Goal: Transaction & Acquisition: Book appointment/travel/reservation

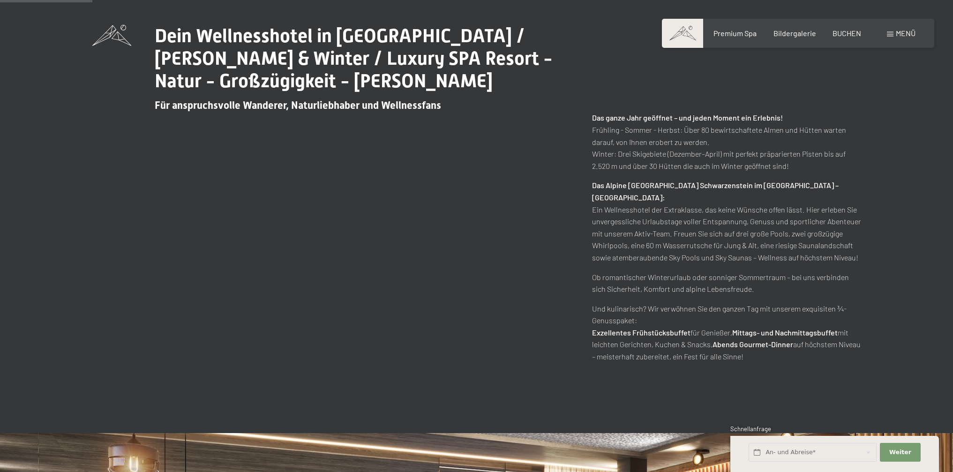
scroll to position [545, 0]
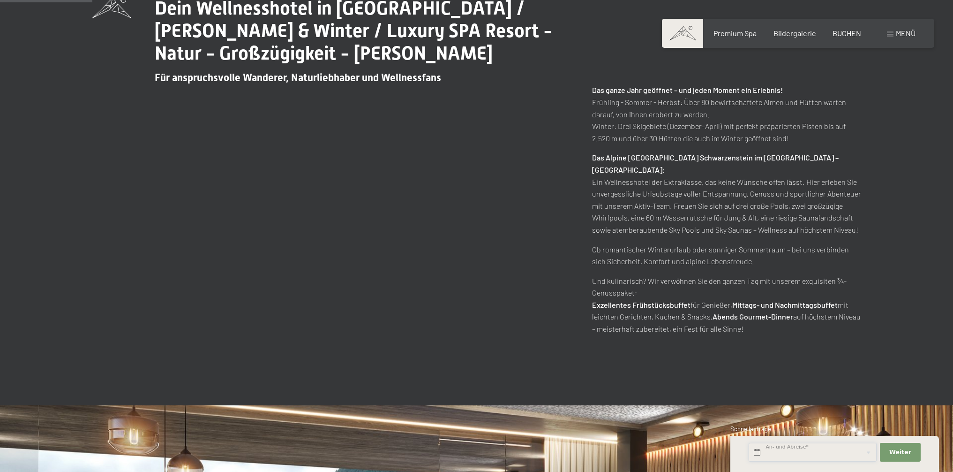
click at [813, 450] on input "text" at bounding box center [813, 452] width 128 height 19
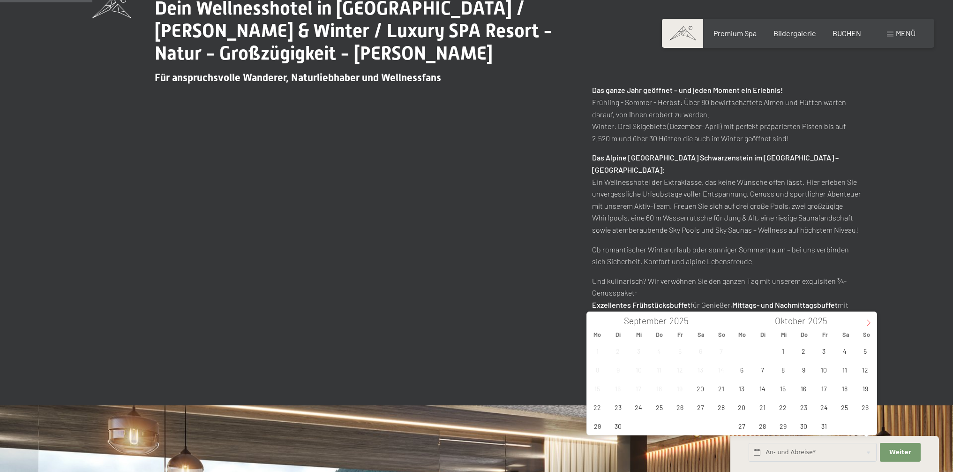
click at [871, 322] on icon at bounding box center [868, 322] width 7 height 7
click at [808, 372] on span "6" at bounding box center [804, 369] width 18 height 18
click at [864, 368] on span "9" at bounding box center [865, 369] width 18 height 18
type input "Do. 06.11.2025 - So. 09.11.2025"
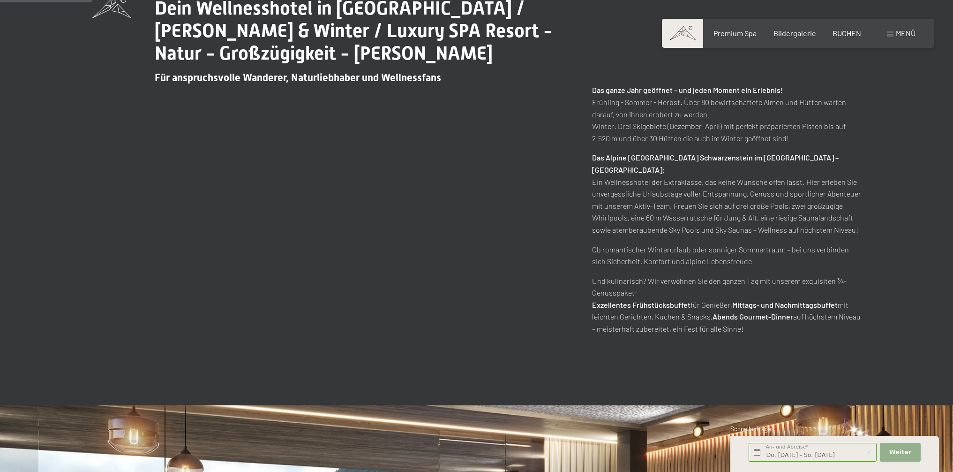
click at [899, 451] on span "Weiter" at bounding box center [900, 452] width 22 height 8
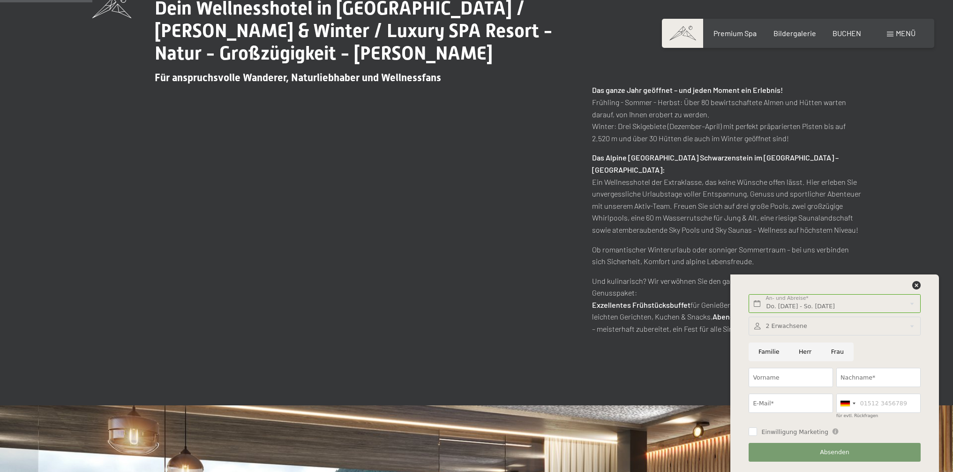
click at [787, 327] on div at bounding box center [835, 325] width 172 height 19
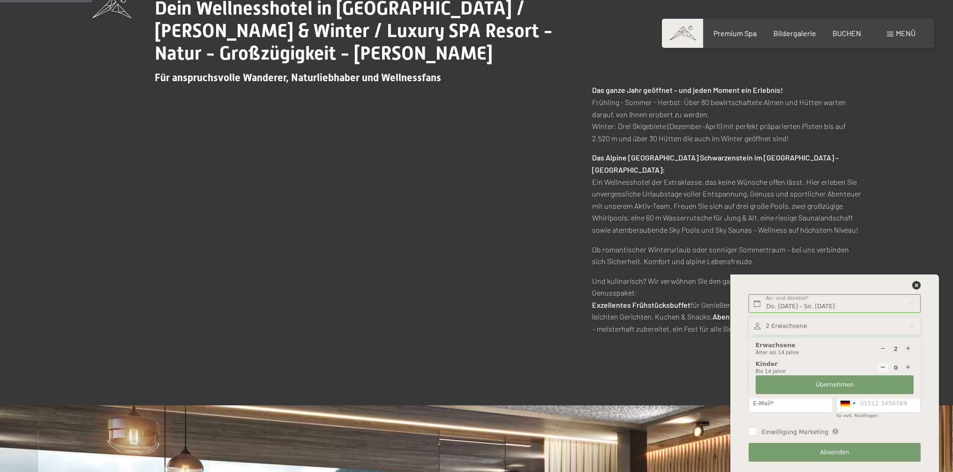
click at [907, 369] on icon at bounding box center [908, 367] width 6 height 6
type input "1"
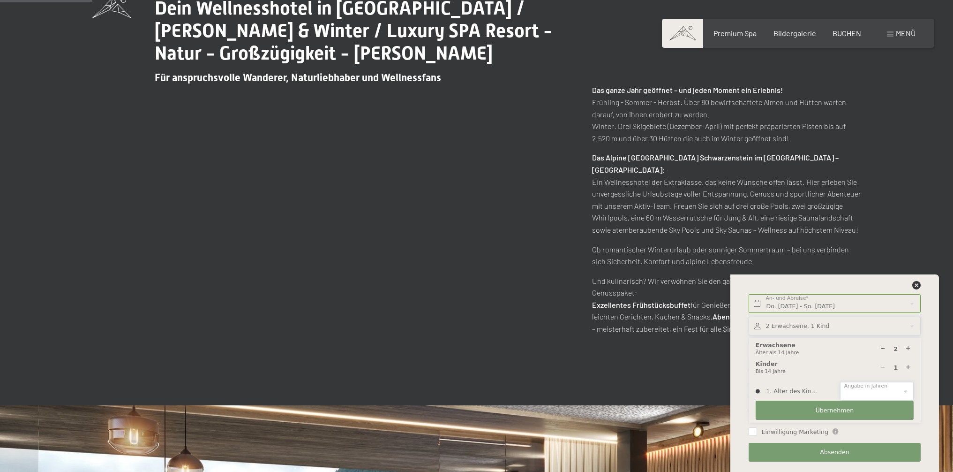
click at [887, 387] on select "0 1 2 3 4 5 6 7 8 9 10 11 12 13 14" at bounding box center [877, 391] width 74 height 19
select select "5"
click at [840, 382] on select "0 1 2 3 4 5 6 7 8 9 10 11 12 13 14" at bounding box center [877, 391] width 74 height 19
click at [856, 411] on button "Übernehmen" at bounding box center [835, 409] width 158 height 19
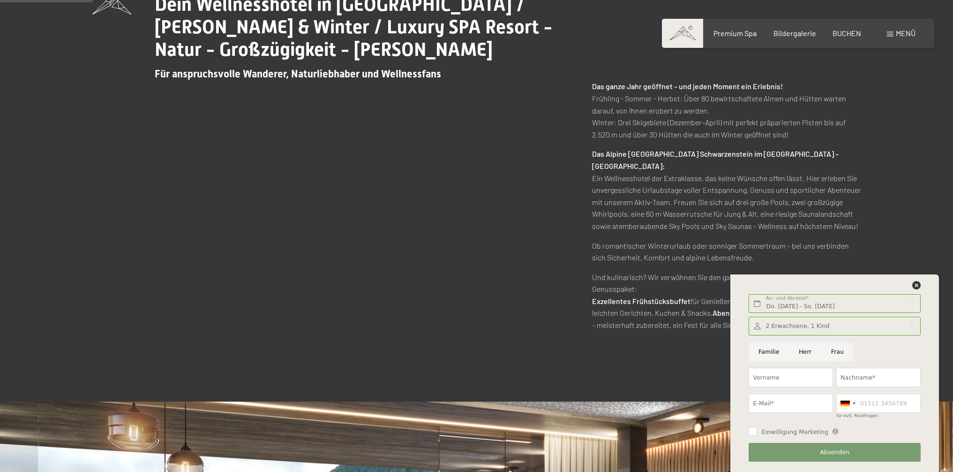
scroll to position [549, 0]
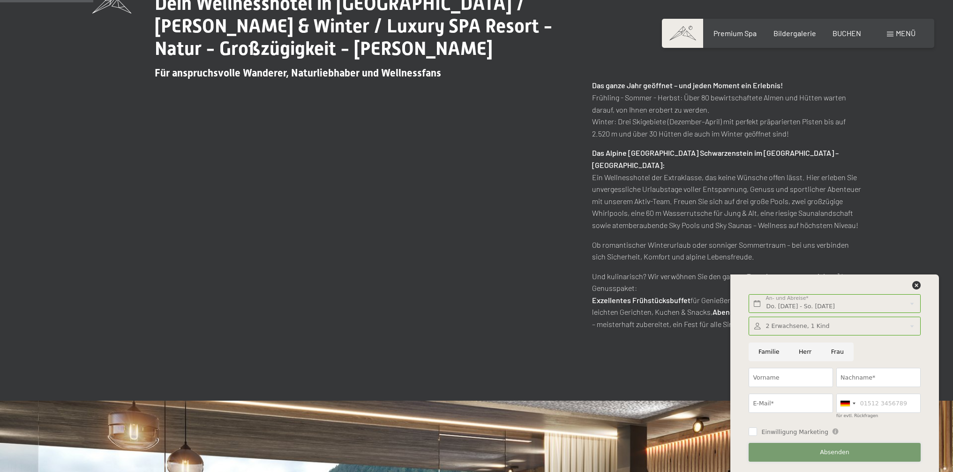
click at [822, 451] on span "Absenden" at bounding box center [835, 452] width 30 height 8
click at [917, 285] on icon at bounding box center [916, 285] width 8 height 8
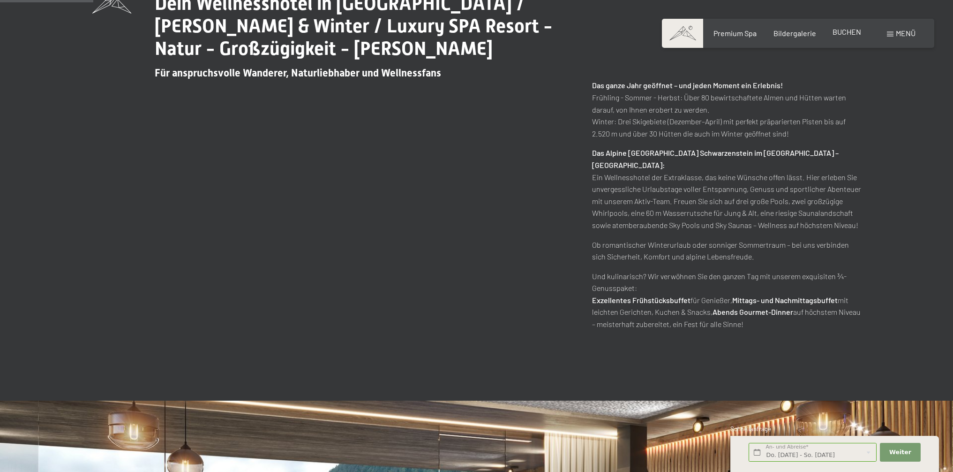
click at [849, 38] on div "Premium Spa Bildergalerie BUCHEN" at bounding box center [779, 33] width 197 height 10
click at [845, 34] on span "BUCHEN" at bounding box center [847, 31] width 29 height 9
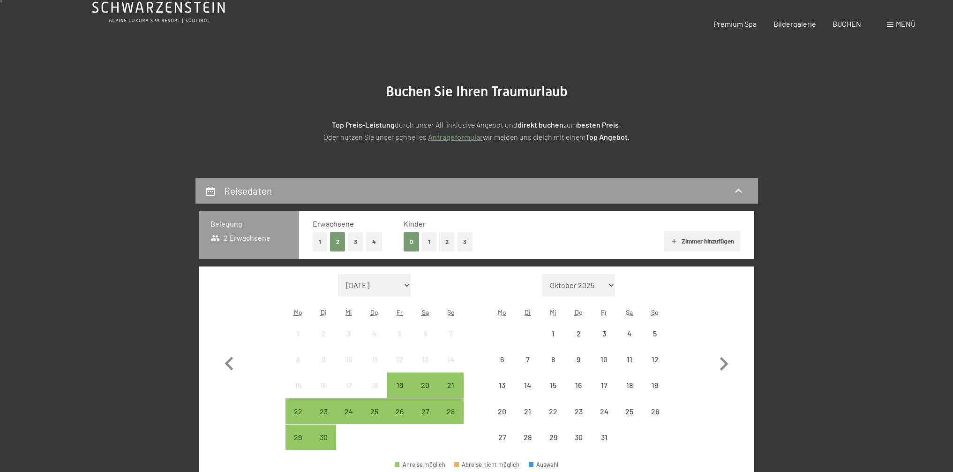
scroll to position [98, 0]
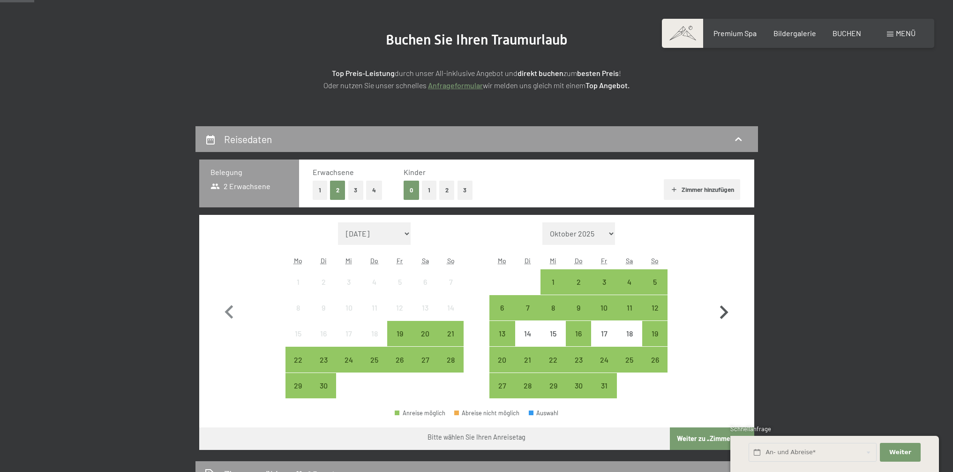
click at [715, 311] on icon "button" at bounding box center [723, 312] width 27 height 27
select select "[DATE]"
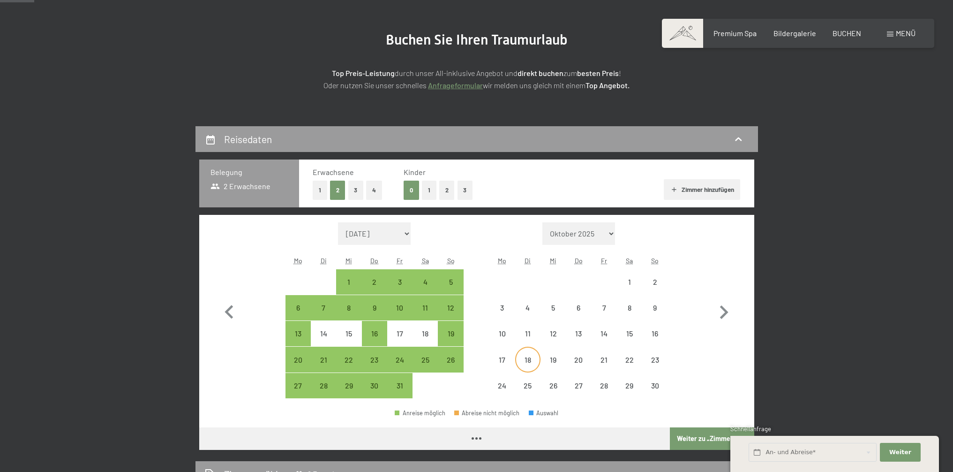
select select "[DATE]"
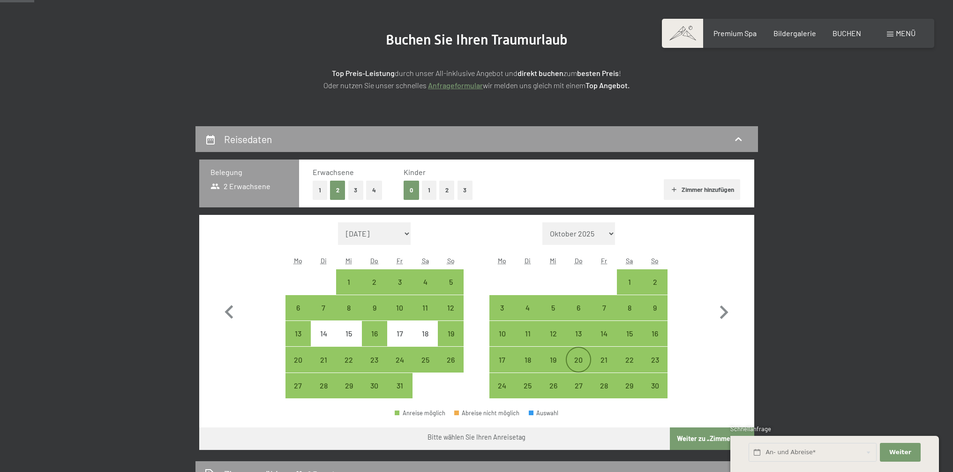
click at [582, 353] on div "20" at bounding box center [578, 358] width 23 height 23
select select "[DATE]"
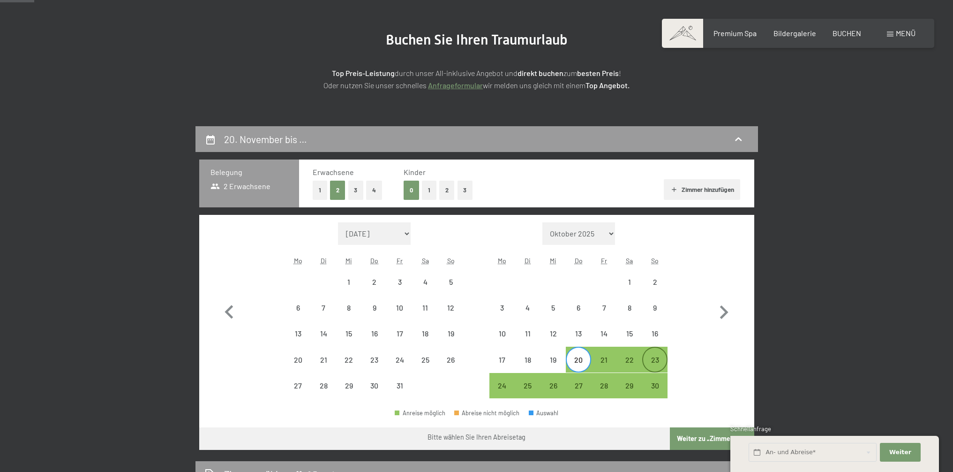
click at [654, 359] on div "23" at bounding box center [654, 367] width 23 height 23
select select "[DATE]"
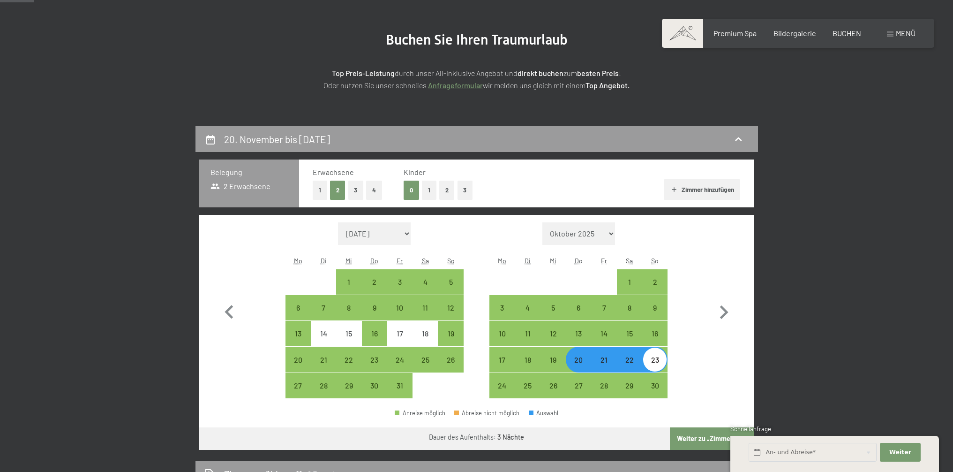
click at [427, 188] on button "1" at bounding box center [429, 189] width 15 height 19
select select "[DATE]"
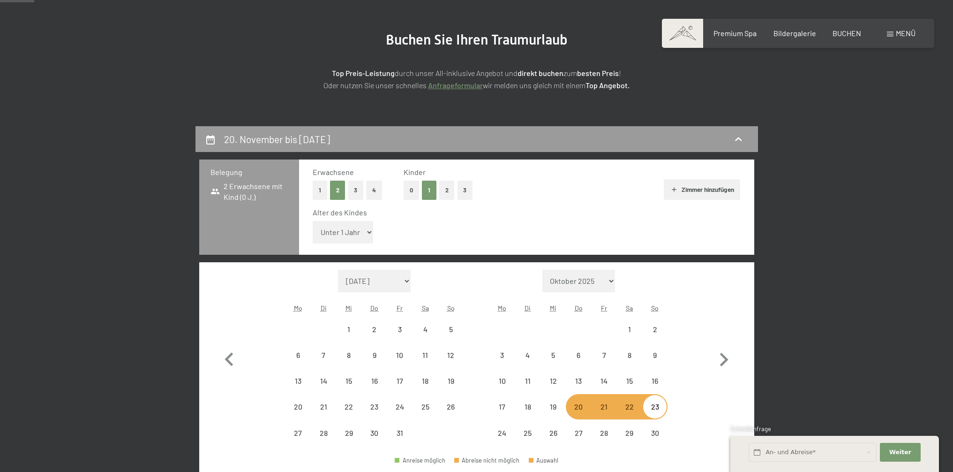
click at [353, 227] on select "Unter 1 Jahr 1 Jahr 2 Jahre 3 Jahre 4 Jahre 5 Jahre 6 Jahre 7 Jahre 8 Jahre 9 J…" at bounding box center [343, 232] width 61 height 23
select select "[DATE]"
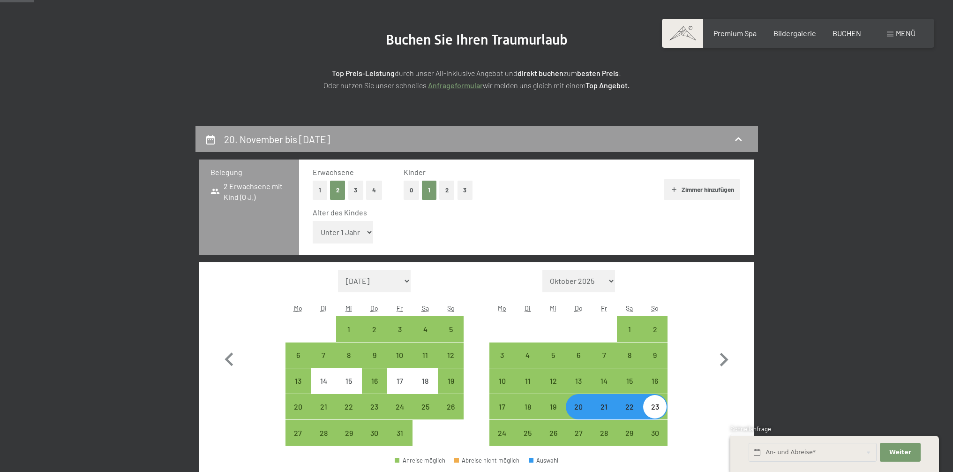
select select "5"
click at [313, 221] on select "Unter 1 Jahr 1 Jahr 2 Jahre 3 Jahre 4 Jahre 5 Jahre 6 Jahre 7 Jahre 8 Jahre 9 J…" at bounding box center [343, 232] width 61 height 23
select select "[DATE]"
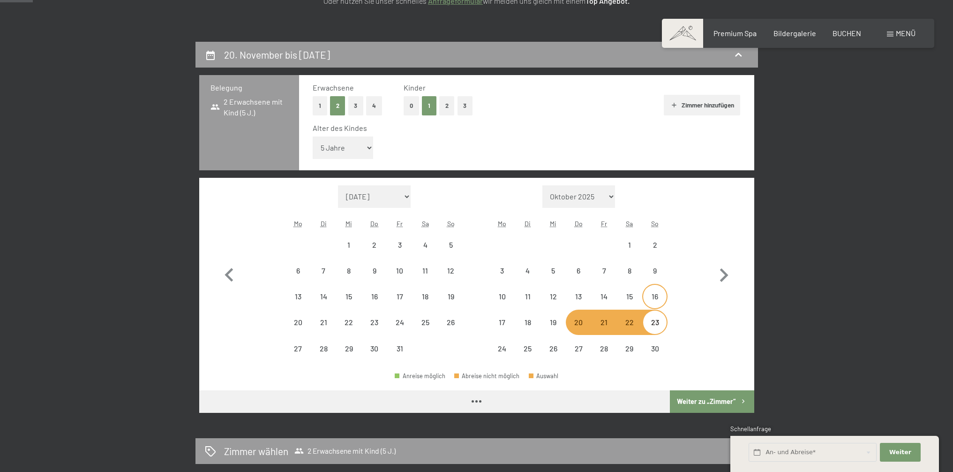
scroll to position [182, 0]
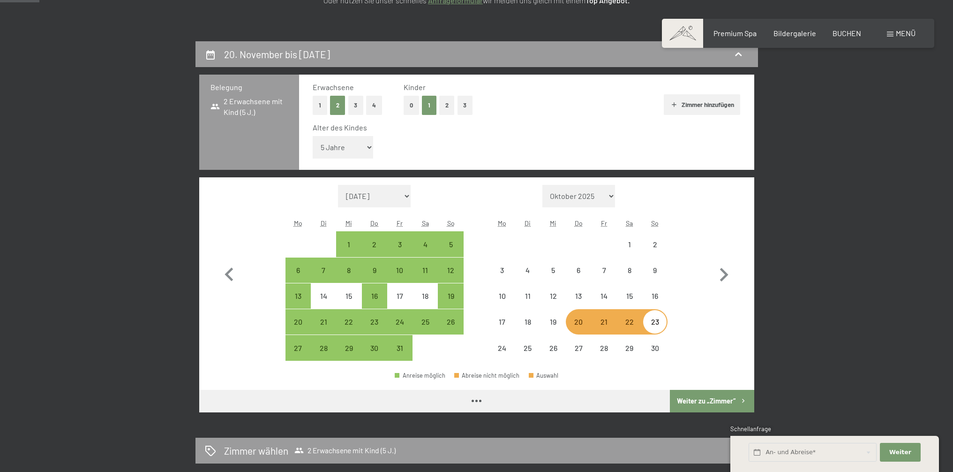
select select "[DATE]"
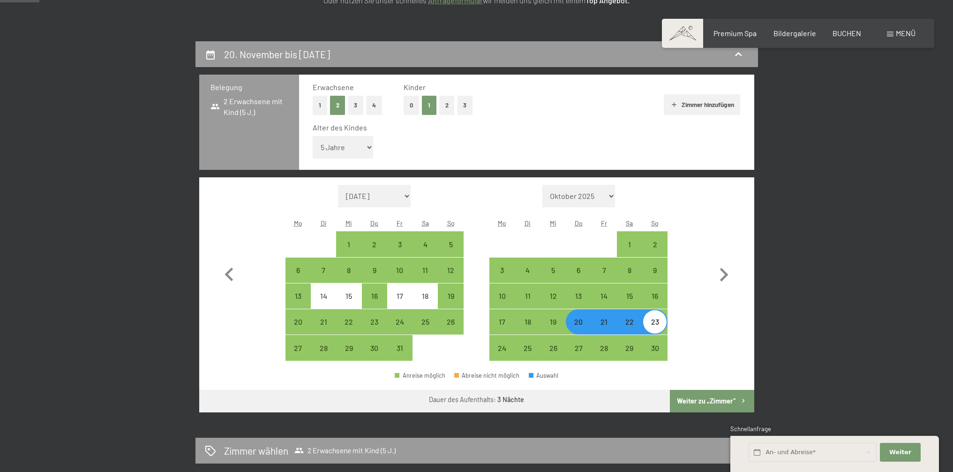
click at [719, 394] on button "Weiter zu „Zimmer“" at bounding box center [712, 401] width 84 height 23
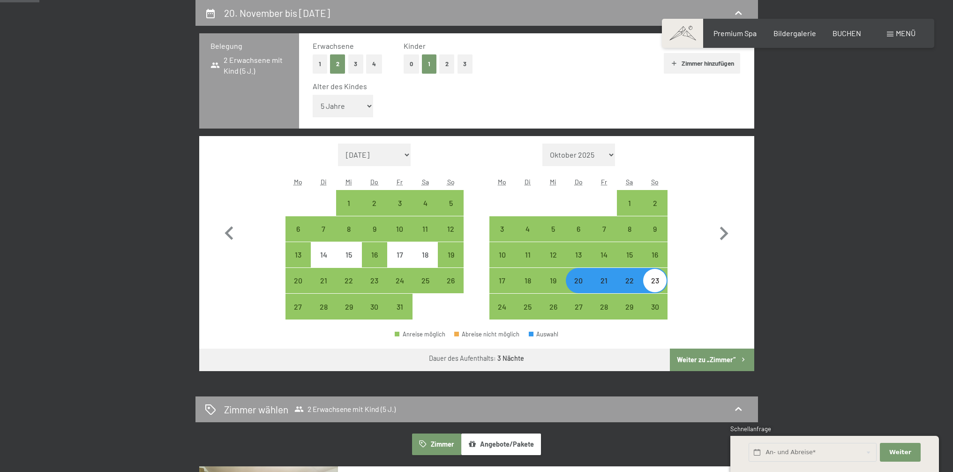
select select "[DATE]"
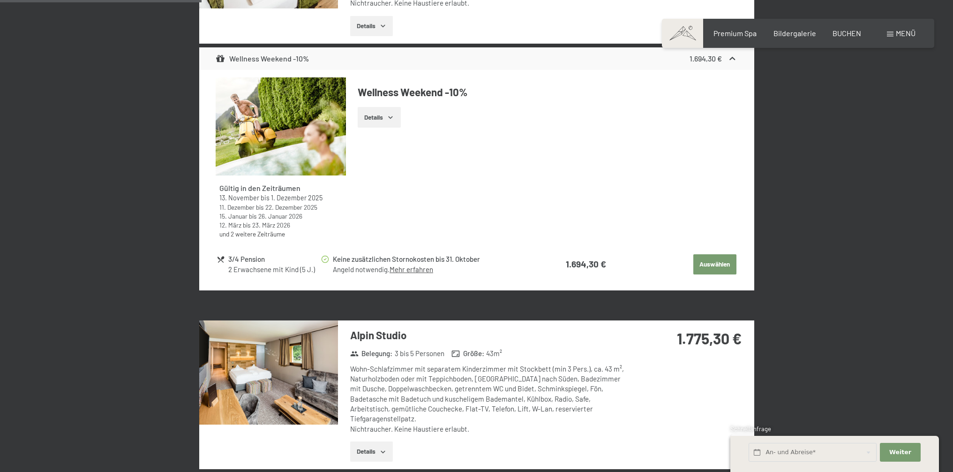
scroll to position [537, 0]
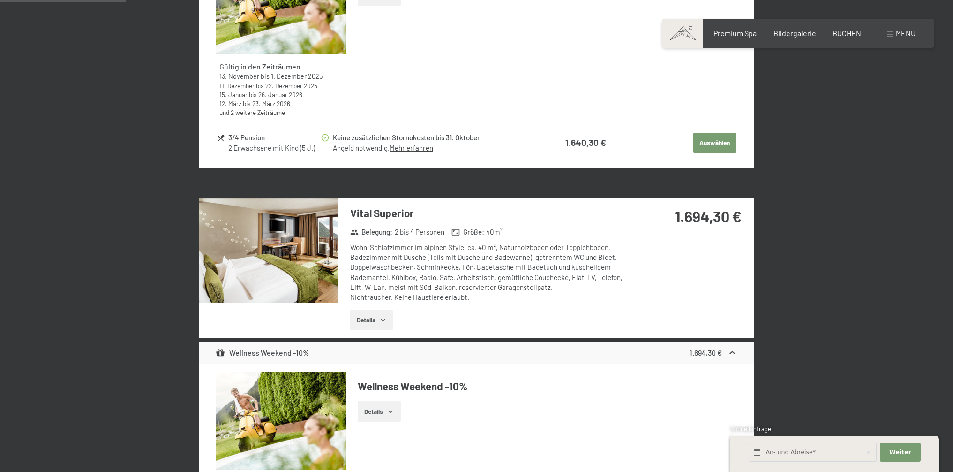
click at [269, 250] on img at bounding box center [268, 250] width 139 height 104
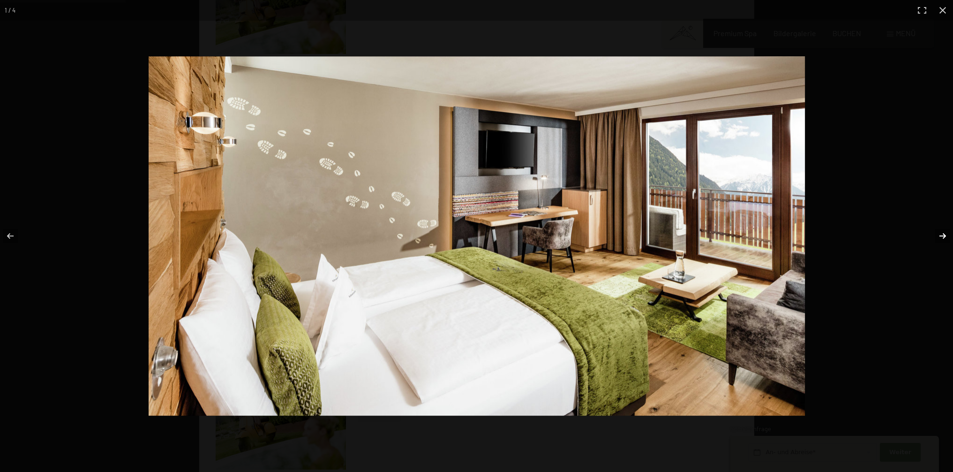
click at [943, 237] on button "button" at bounding box center [936, 235] width 33 height 47
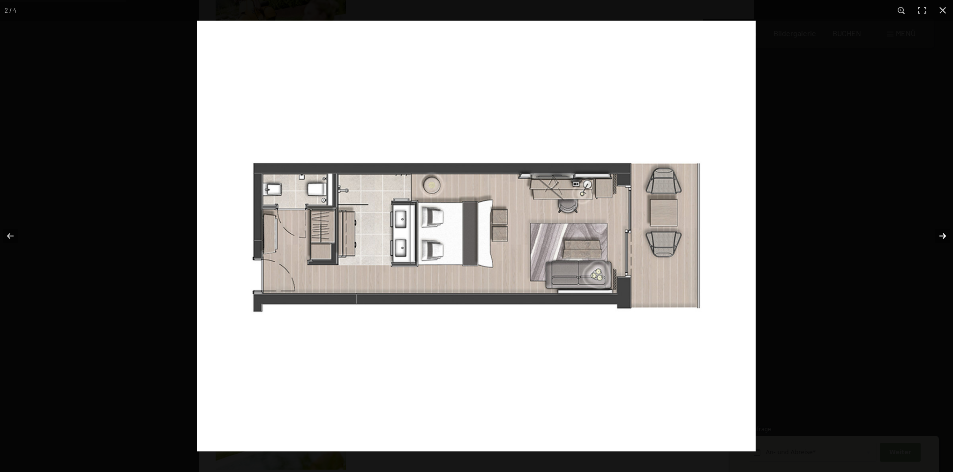
click at [943, 237] on button "button" at bounding box center [936, 235] width 33 height 47
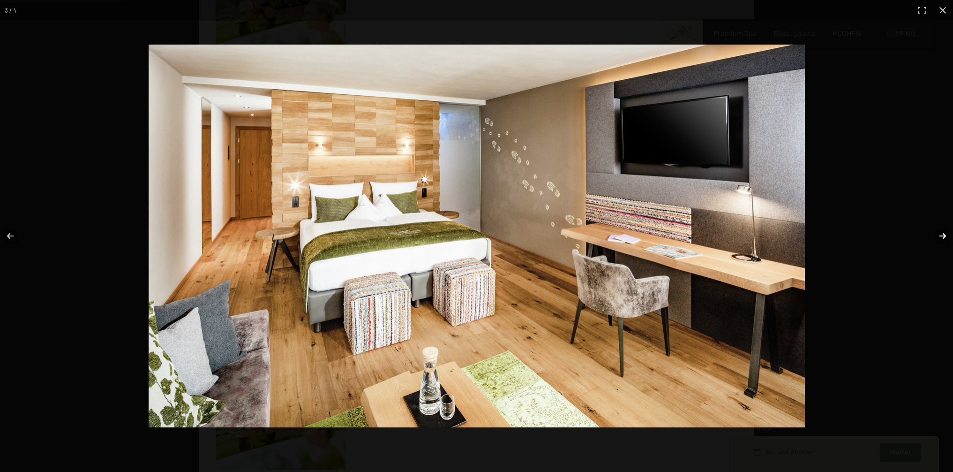
click at [943, 237] on button "button" at bounding box center [936, 235] width 33 height 47
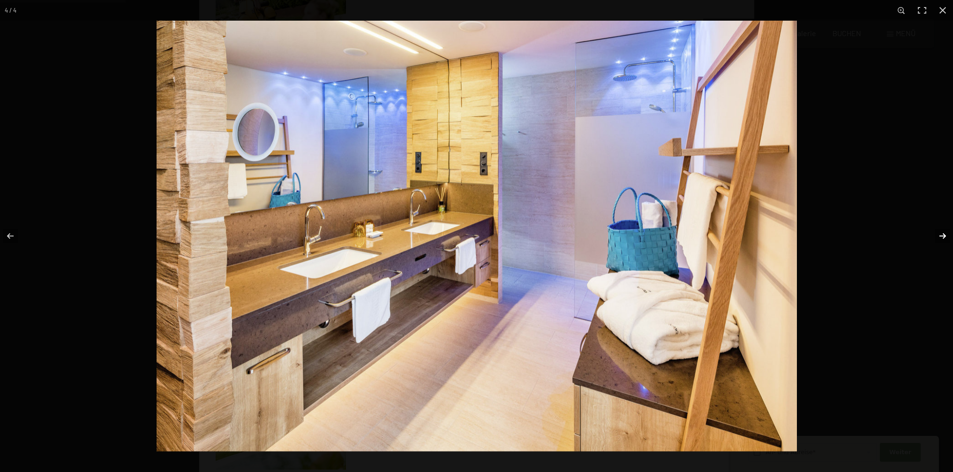
click at [943, 237] on button "button" at bounding box center [936, 235] width 33 height 47
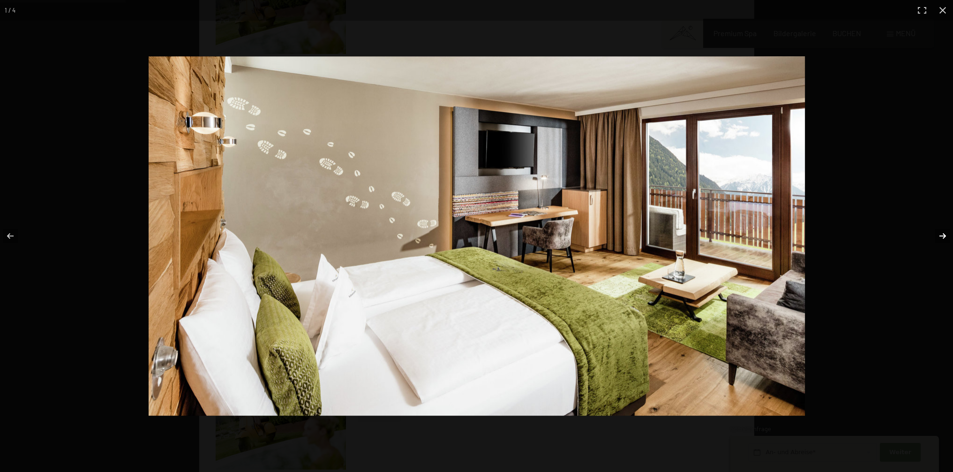
click at [943, 237] on button "button" at bounding box center [936, 235] width 33 height 47
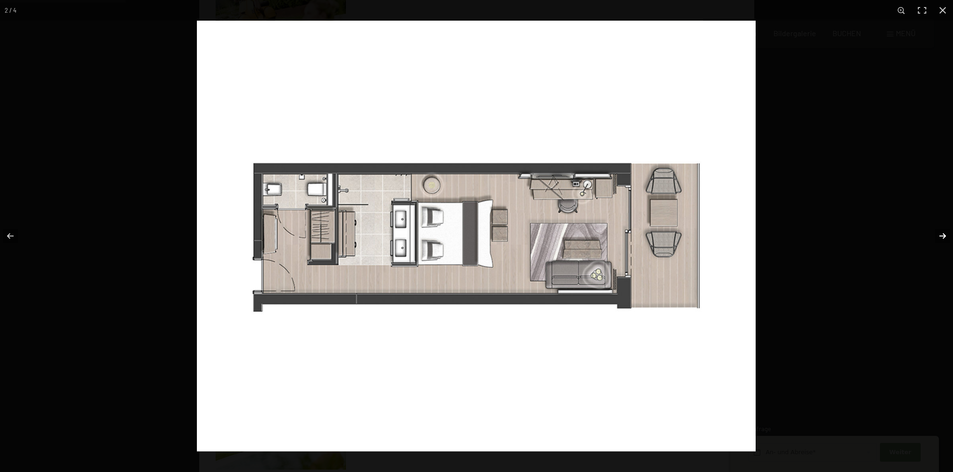
click at [943, 237] on button "button" at bounding box center [936, 235] width 33 height 47
